Goal: Transaction & Acquisition: Obtain resource

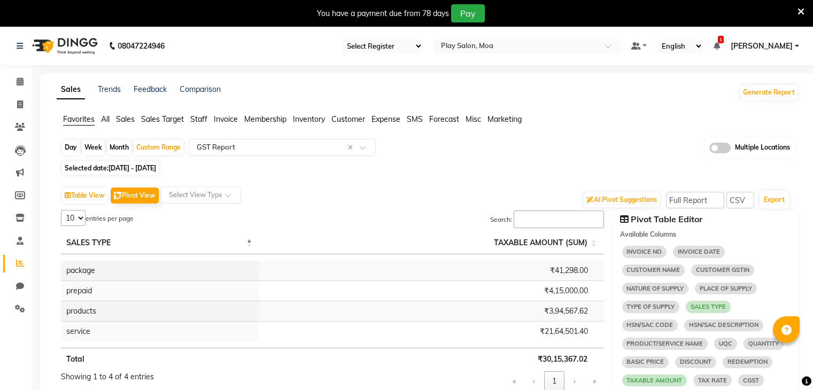
select select "full_report"
select select "csv"
select select "10"
select select "sum"
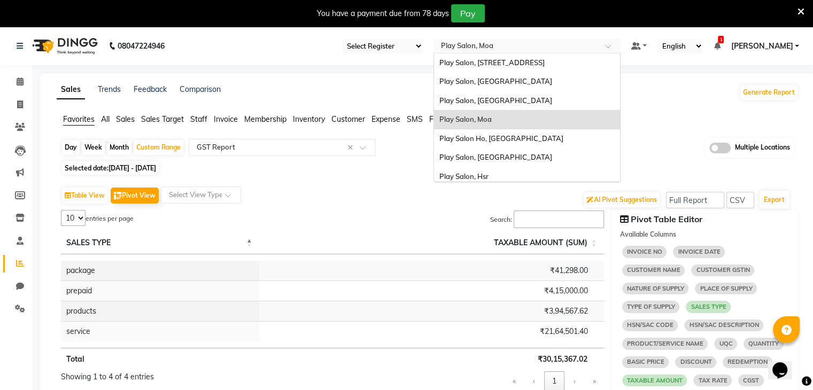
click at [526, 51] on input "text" at bounding box center [516, 47] width 155 height 11
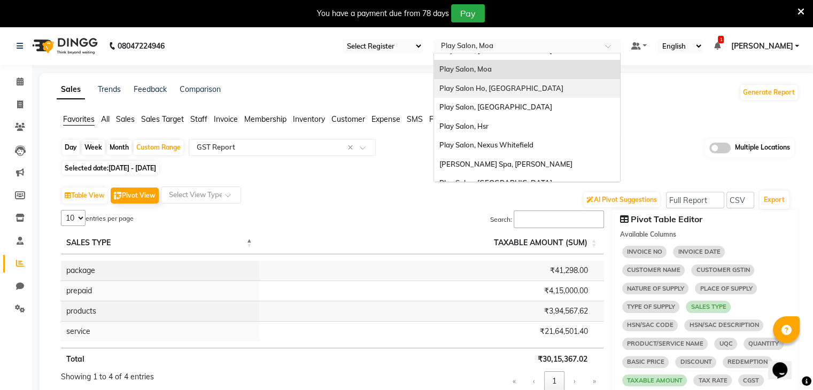
scroll to position [62, 0]
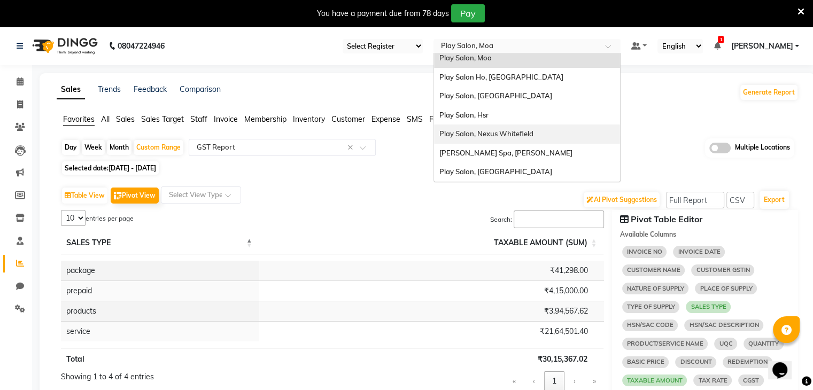
click at [487, 136] on span "Play Salon, Nexus Whitefield" at bounding box center [487, 133] width 94 height 9
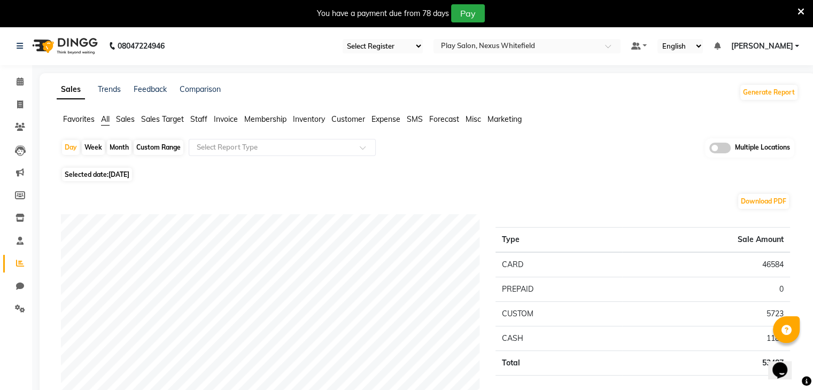
click at [75, 117] on span "Favorites" at bounding box center [79, 119] width 32 height 10
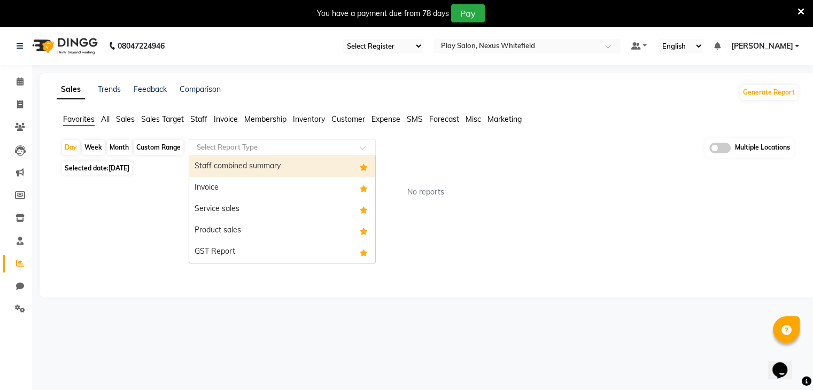
click at [259, 154] on div "Select Report Type" at bounding box center [282, 147] width 187 height 17
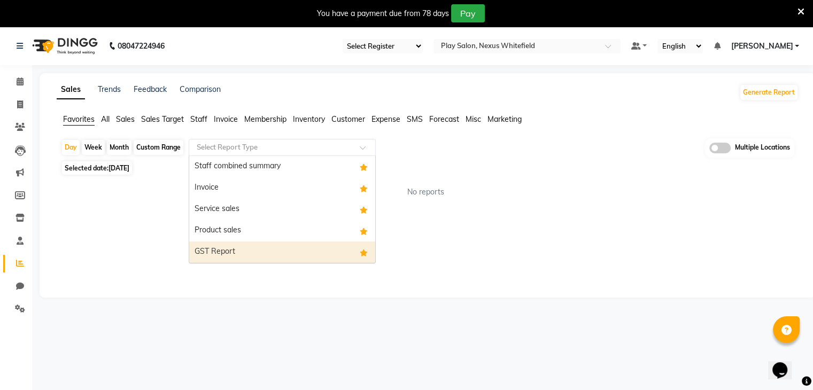
click at [240, 247] on div "GST Report" at bounding box center [282, 252] width 186 height 21
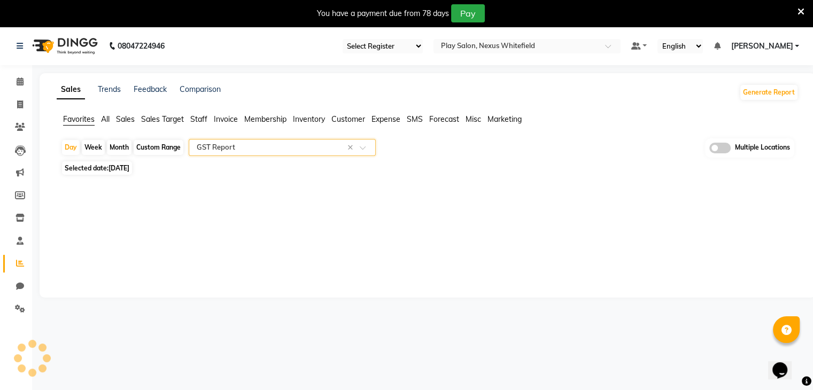
select select "full_report"
select select "csv"
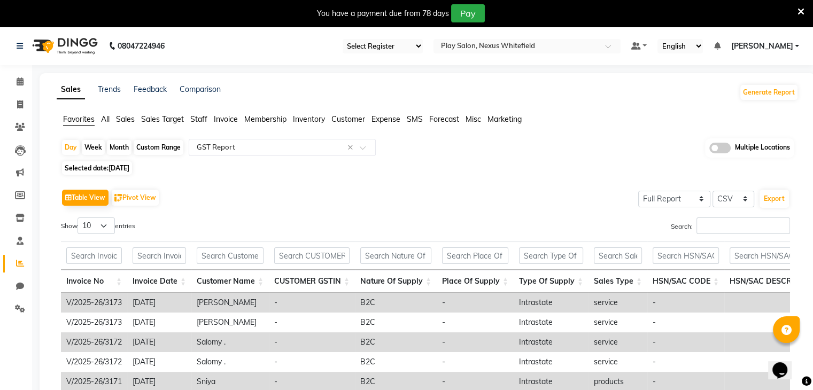
click at [165, 148] on div "Custom Range" at bounding box center [159, 147] width 50 height 15
select select "9"
select select "2025"
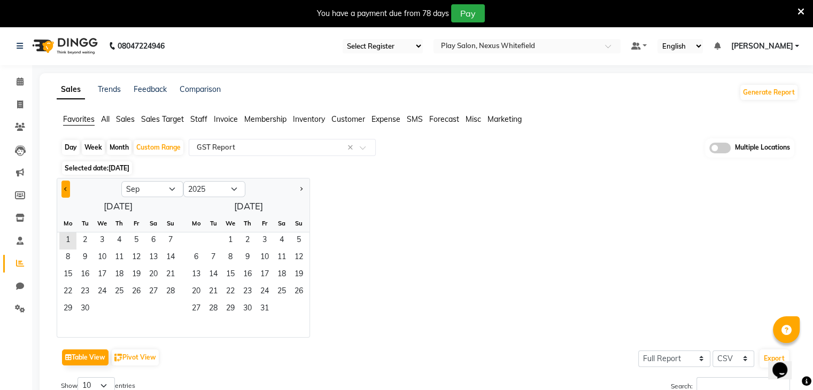
click at [68, 185] on button "Previous month" at bounding box center [66, 189] width 9 height 17
select select "8"
click at [135, 240] on span "1" at bounding box center [136, 241] width 17 height 17
click at [167, 306] on span "31" at bounding box center [170, 309] width 17 height 17
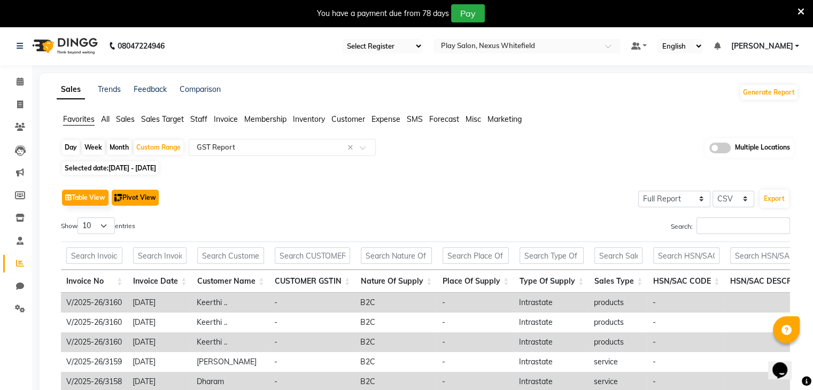
click at [148, 197] on button "Pivot View" at bounding box center [135, 198] width 47 height 16
select select "full_report"
select select "csv"
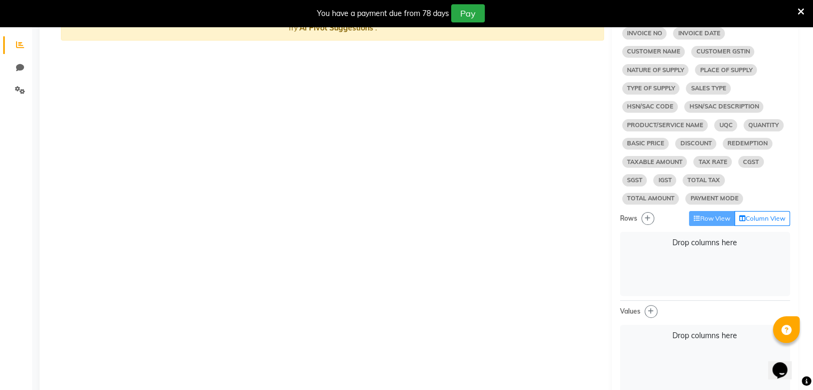
scroll to position [249, 0]
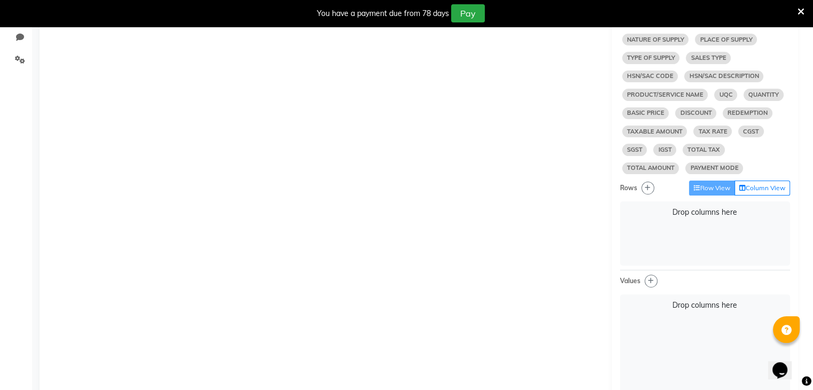
select select "10"
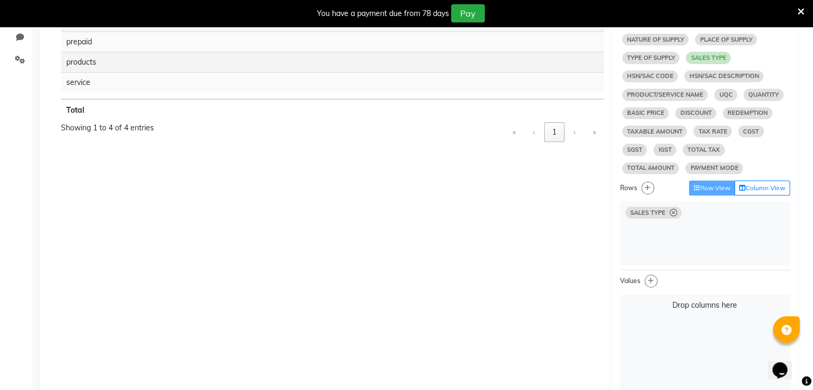
select select "10"
select select "sum"
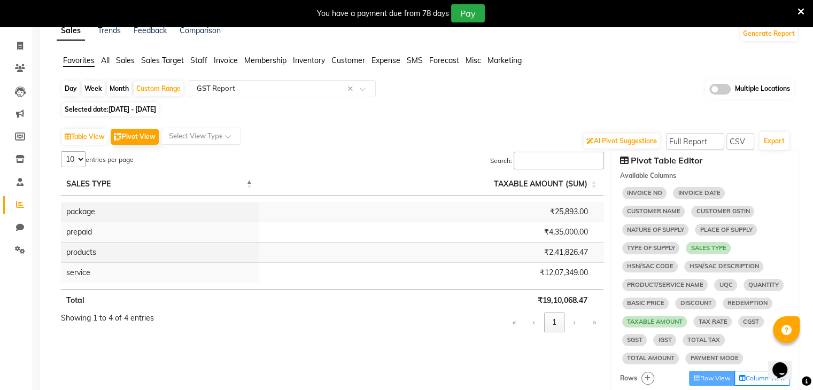
scroll to position [0, 0]
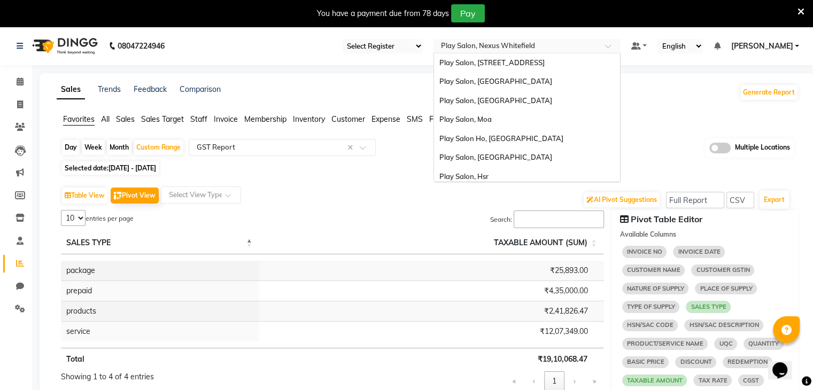
click at [611, 50] on span at bounding box center [611, 49] width 13 height 11
click at [475, 82] on span "Play Salon, [GEOGRAPHIC_DATA]" at bounding box center [496, 81] width 113 height 9
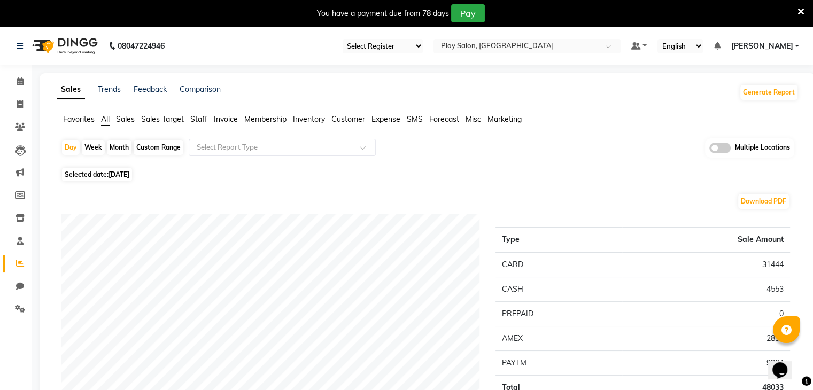
click at [73, 124] on span "Favorites" at bounding box center [79, 119] width 32 height 10
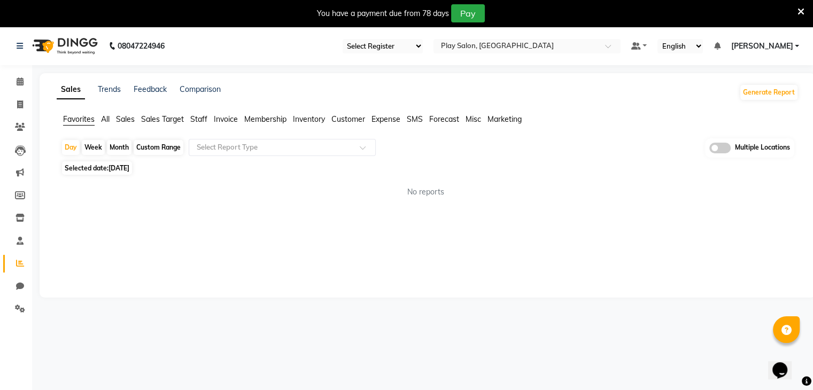
click at [169, 148] on div "Custom Range" at bounding box center [159, 147] width 50 height 15
select select "9"
select select "2025"
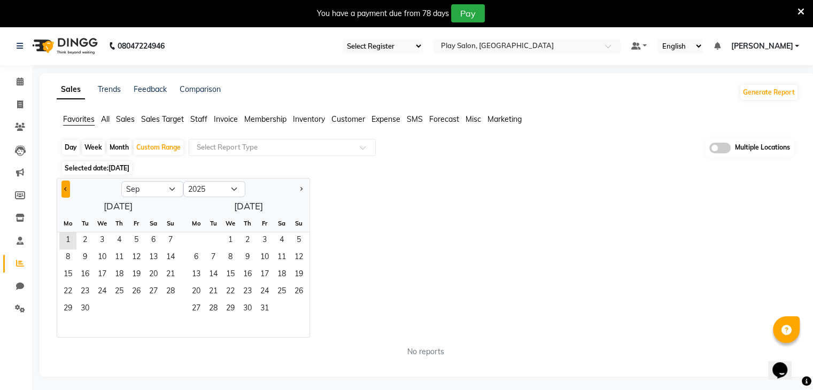
click at [63, 188] on button "Previous month" at bounding box center [66, 189] width 9 height 17
select select "8"
click at [137, 244] on span "1" at bounding box center [136, 241] width 17 height 17
click at [173, 312] on span "31" at bounding box center [170, 309] width 17 height 17
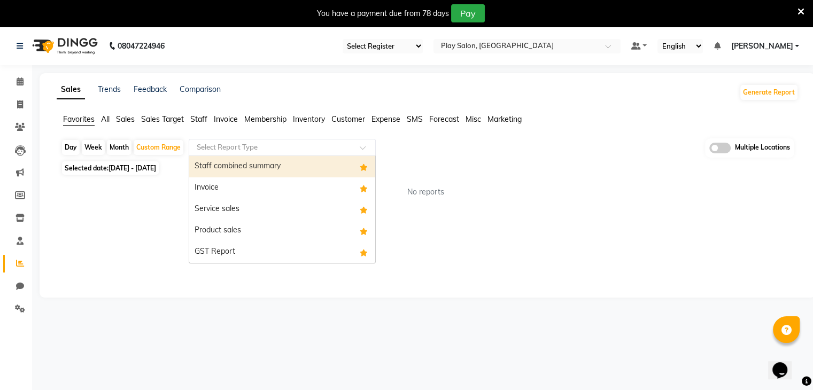
click at [254, 151] on input "text" at bounding box center [272, 147] width 154 height 11
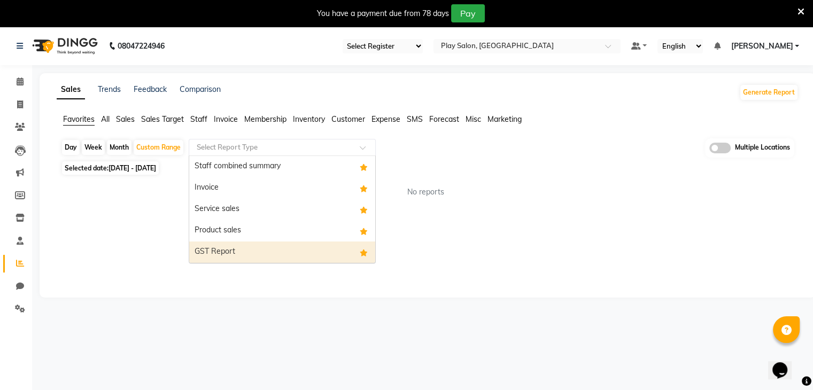
click at [220, 252] on div "GST Report" at bounding box center [282, 252] width 186 height 21
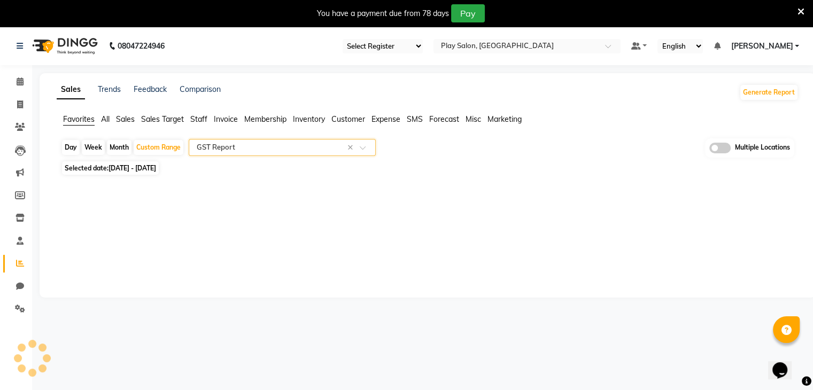
select select "full_report"
select select "csv"
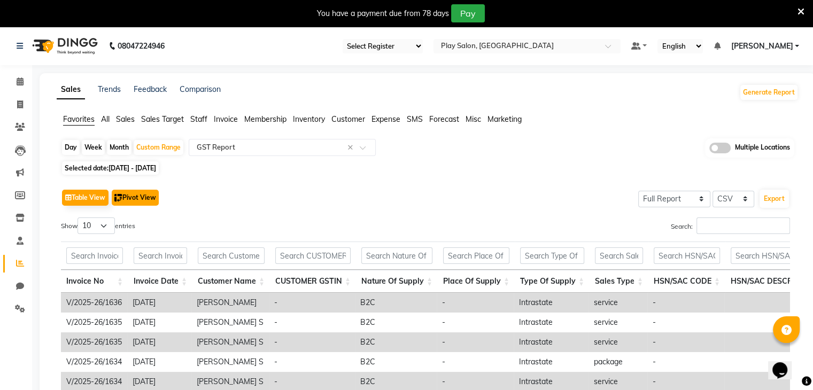
click at [143, 199] on button "Pivot View" at bounding box center [135, 198] width 47 height 16
select select "full_report"
select select "csv"
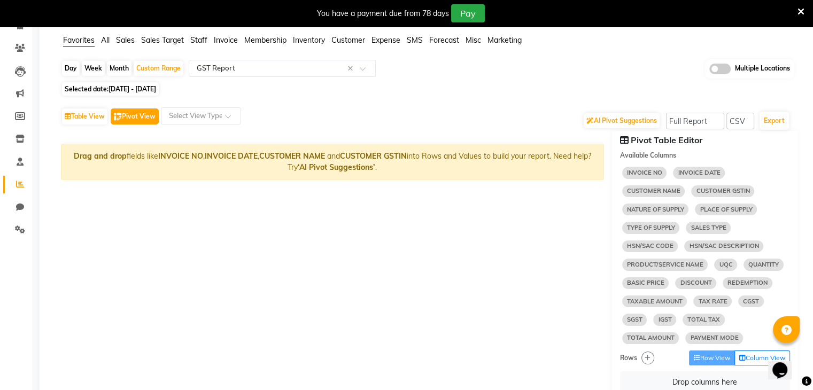
scroll to position [114, 0]
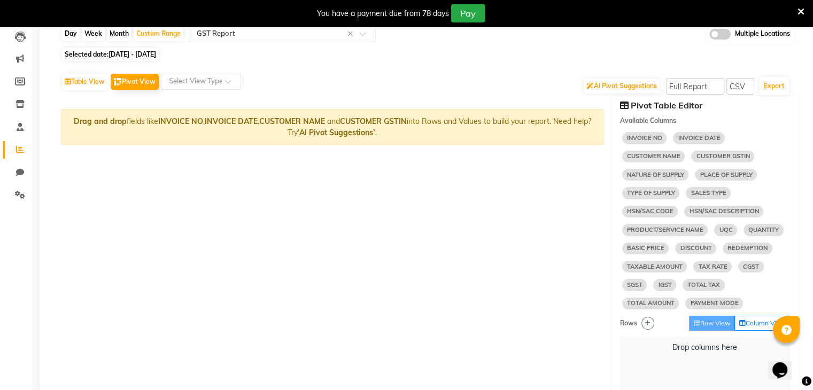
select select "10"
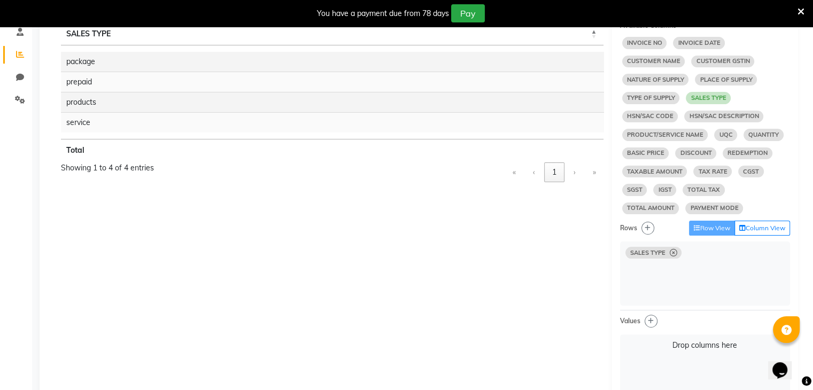
scroll to position [210, 0]
select select "10"
select select "sum"
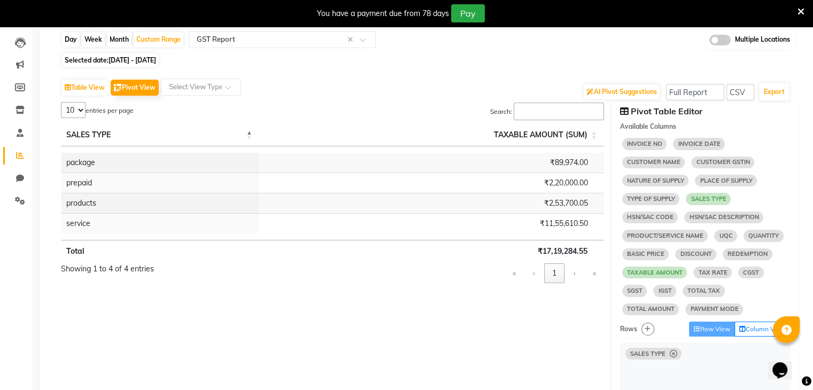
scroll to position [0, 0]
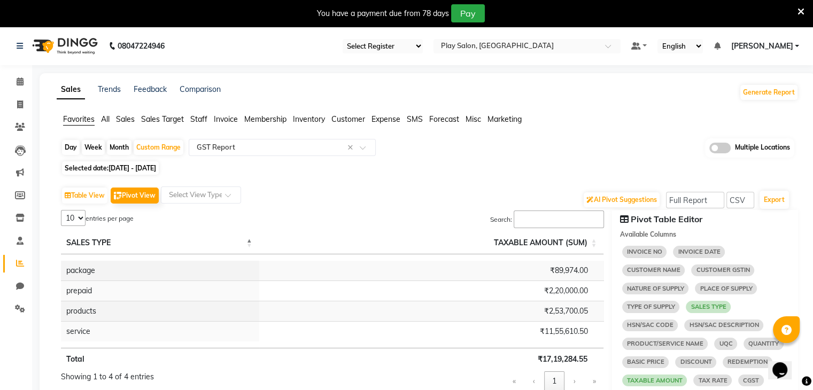
click at [118, 146] on div "Month" at bounding box center [119, 147] width 25 height 15
select select "8"
select select "2025"
select select "10"
select select "sum"
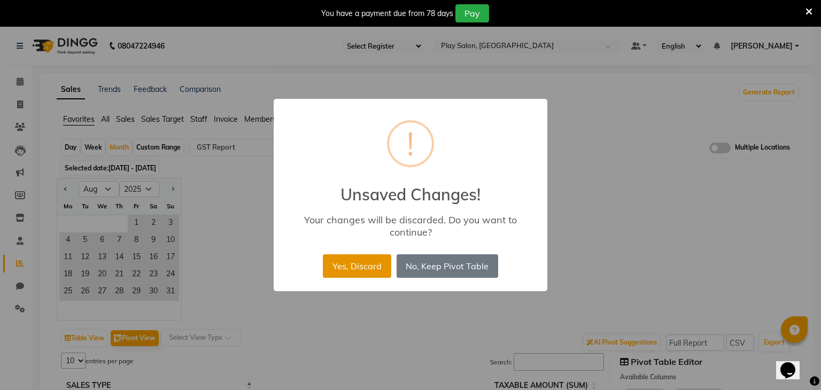
click at [326, 264] on button "Yes, Discard" at bounding box center [357, 267] width 68 height 24
select select "full_report"
select select "csv"
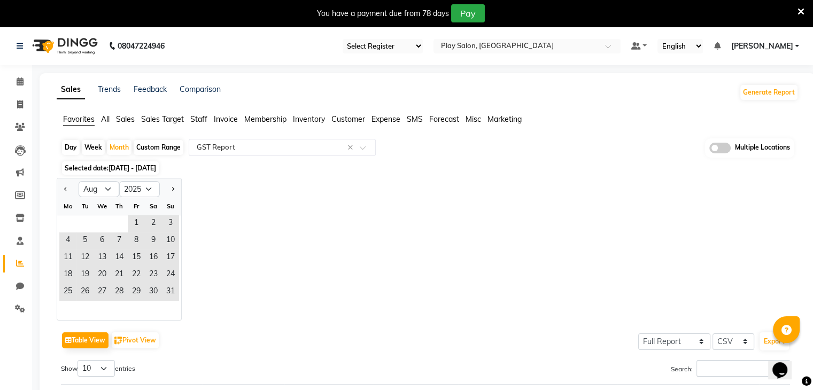
click at [144, 152] on div "Custom Range" at bounding box center [159, 147] width 50 height 15
select select "8"
select select "2025"
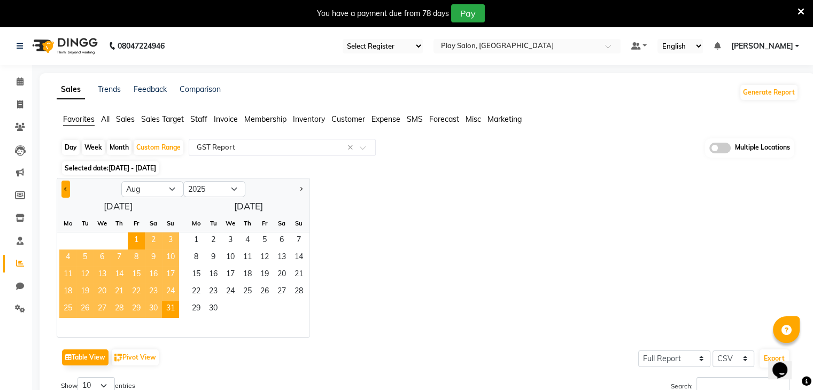
click at [63, 190] on button "Previous month" at bounding box center [66, 189] width 9 height 17
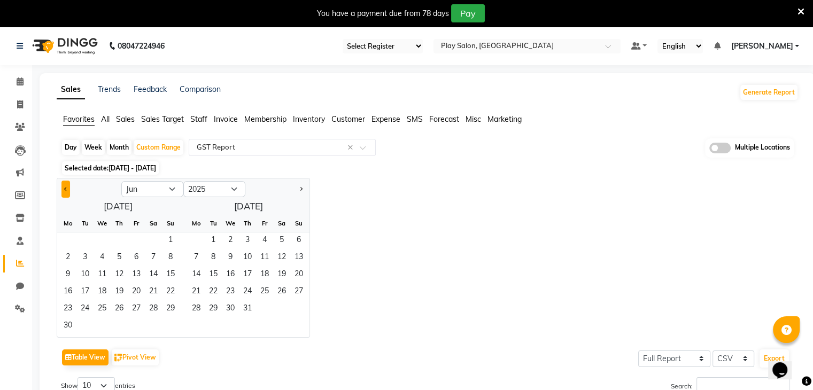
click at [63, 190] on button "Previous month" at bounding box center [66, 189] width 9 height 17
select select "5"
click at [116, 240] on span "1" at bounding box center [119, 241] width 17 height 17
click at [155, 310] on span "31" at bounding box center [153, 309] width 17 height 17
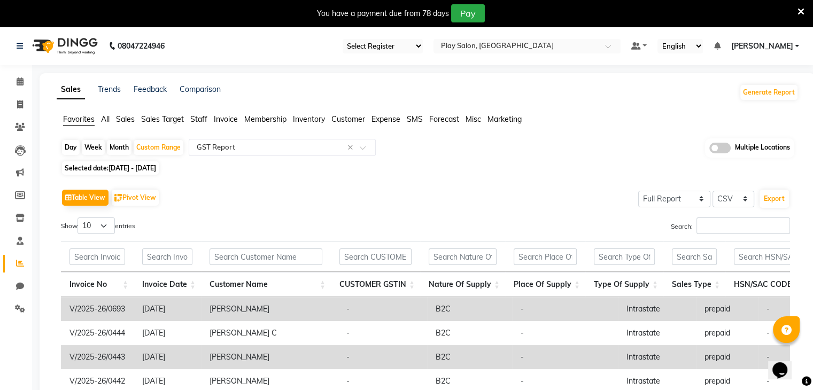
click at [102, 167] on span "Selected date: 01-05-2025 - 31-05-2025" at bounding box center [110, 168] width 97 height 13
select select "5"
select select "2025"
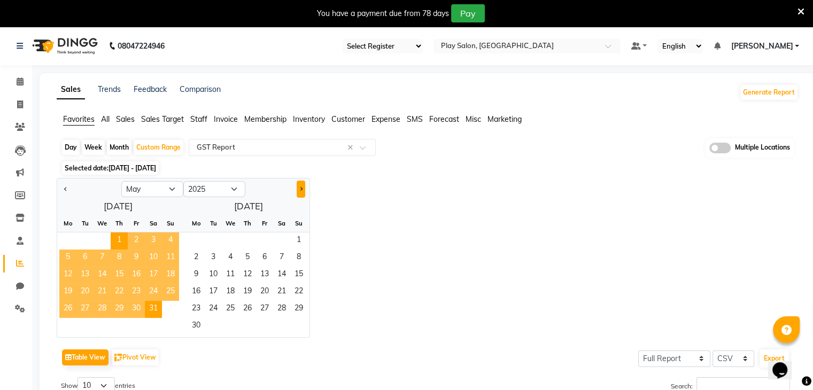
click at [301, 187] on span "Next month" at bounding box center [301, 189] width 4 height 4
select select "6"
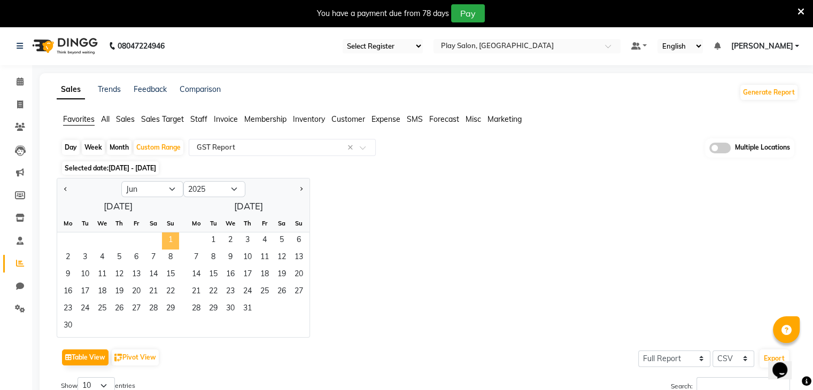
click at [171, 240] on span "1" at bounding box center [170, 241] width 17 height 17
click at [72, 324] on span "30" at bounding box center [67, 326] width 17 height 17
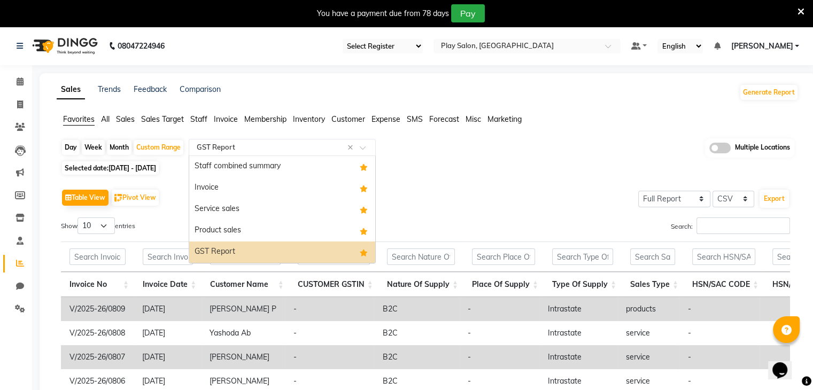
click at [319, 152] on input "text" at bounding box center [272, 147] width 154 height 11
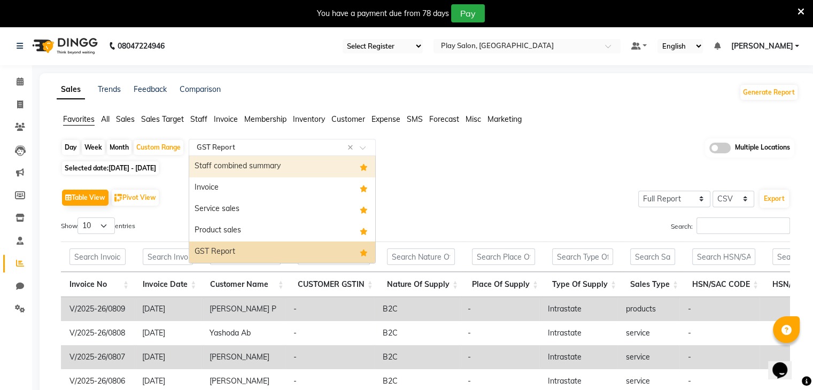
click at [288, 164] on div "Staff combined summary" at bounding box center [282, 166] width 186 height 21
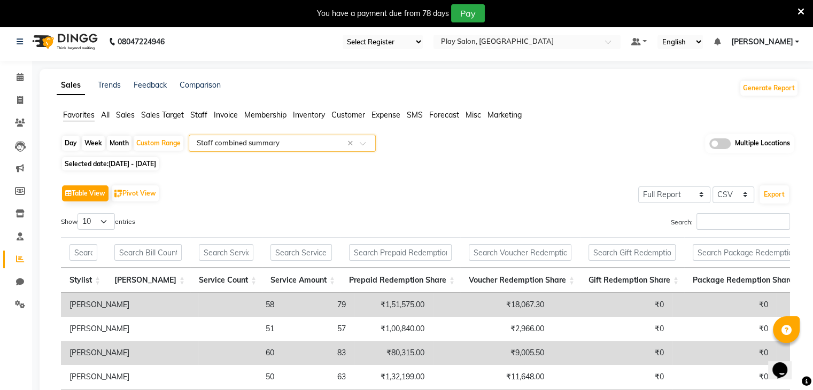
scroll to position [11, 0]
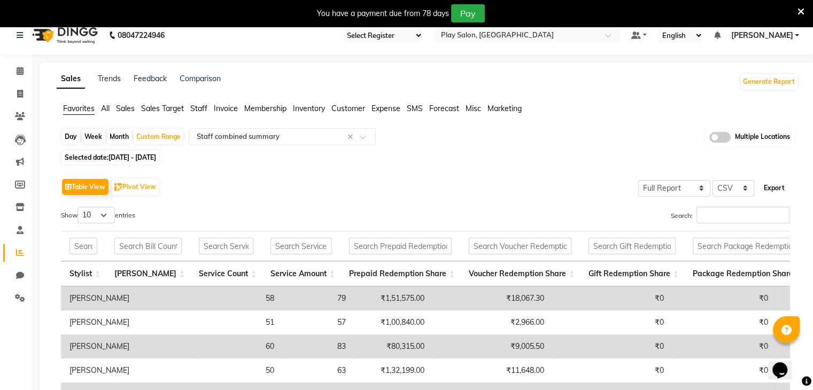
click at [773, 191] on button "Export" at bounding box center [774, 188] width 29 height 18
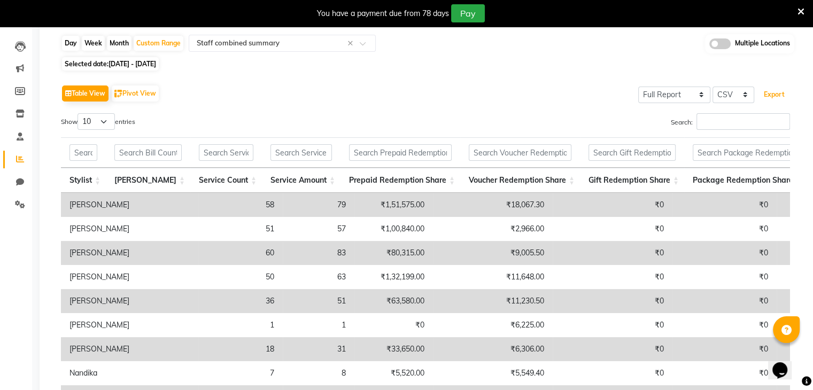
scroll to position [133, 0]
